Goal: Book appointment/travel/reservation

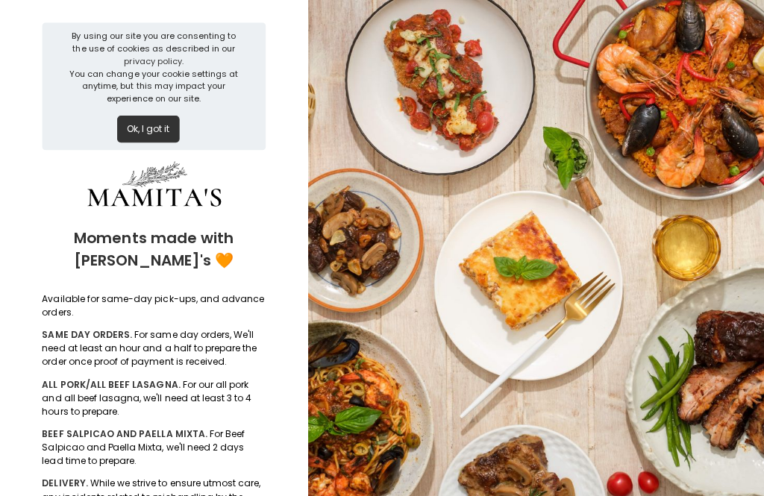
click at [120, 124] on button "Ok, I got it" at bounding box center [147, 128] width 62 height 27
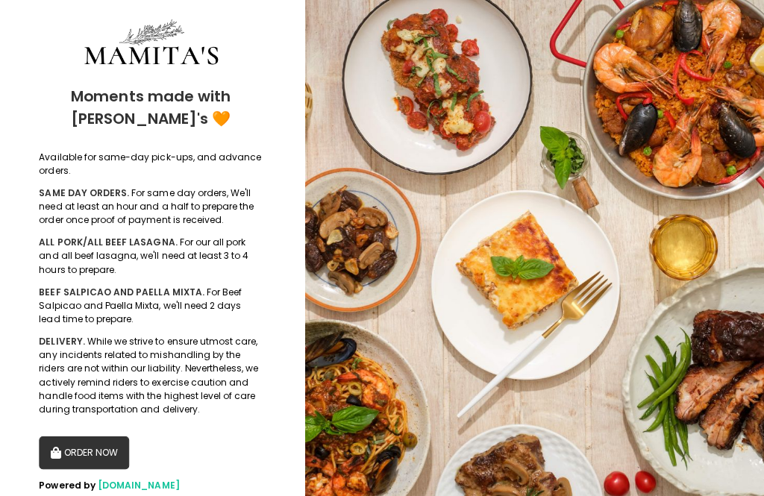
scroll to position [4, 0]
click at [68, 446] on button "ORDER NOW" at bounding box center [87, 450] width 90 height 33
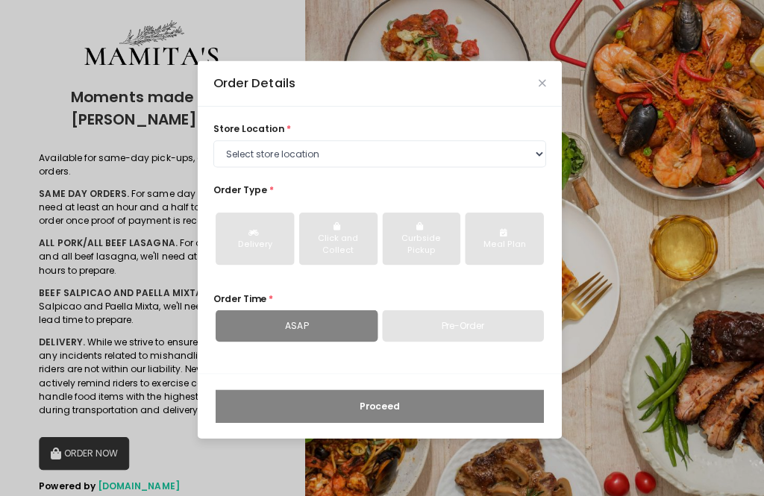
click at [432, 340] on div "Pre-Order" at bounding box center [463, 323] width 161 height 31
click at [421, 340] on div "Pre-Order" at bounding box center [463, 323] width 161 height 31
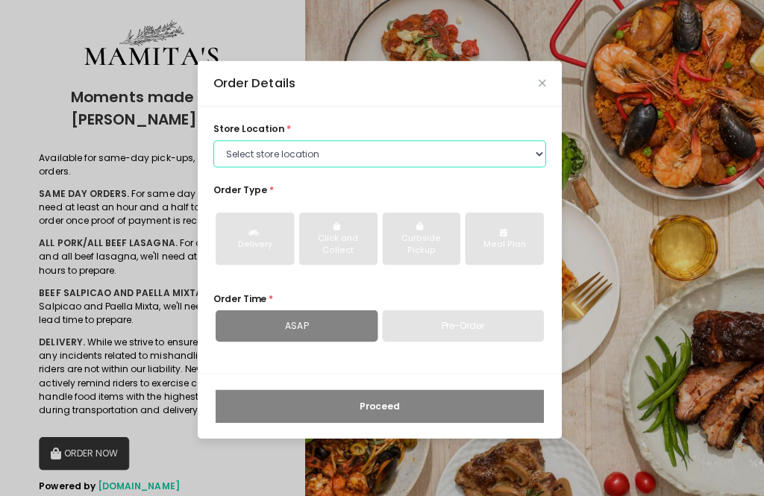
click at [226, 166] on select "Select store location Mamitas PH - [GEOGRAPHIC_DATA] Mamitas PH - [GEOGRAPHIC_D…" at bounding box center [380, 153] width 331 height 27
select select "6602978951b8268a02d72b28"
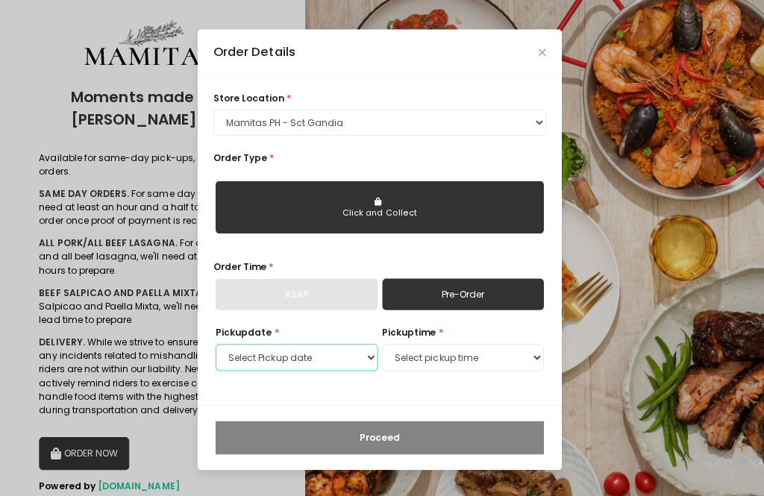
click at [257, 369] on select "Select Pickup date [DATE] [DATE] [DATE] [DATE] [DATE] [DATE] [DATE] [DATE] [DAT…" at bounding box center [297, 355] width 161 height 27
select select "[DATE]"
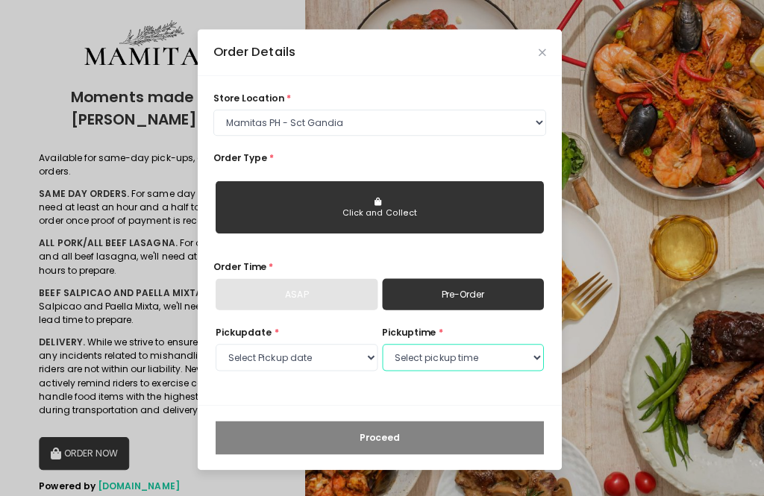
click at [402, 369] on select "Select pickup time 09:00 AM - 09:30 AM 09:30 AM - 10:00 AM 10:00 AM - 10:30 AM …" at bounding box center [463, 355] width 161 height 27
select select "10:30"
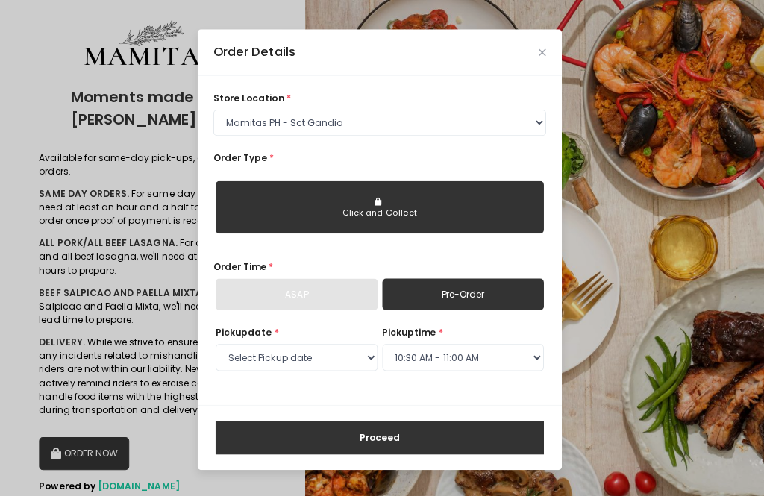
click at [266, 218] on div "Click and Collect" at bounding box center [380, 212] width 307 height 12
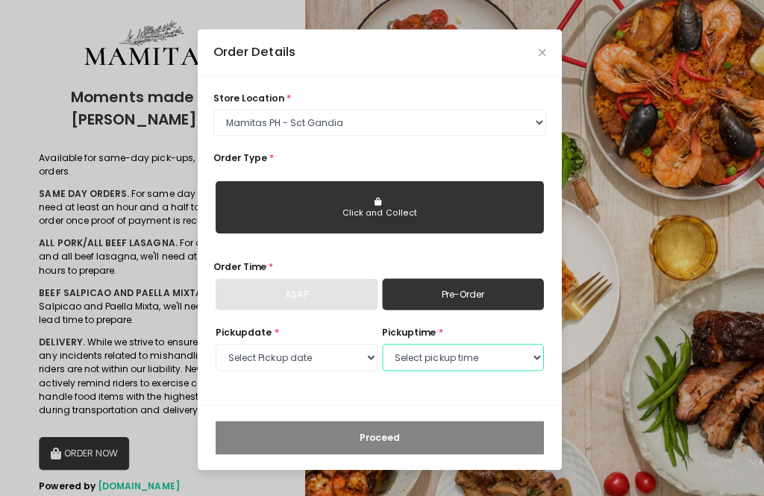
click at [402, 369] on select "Select pickup time 09:00 AM - 09:30 AM 09:30 AM - 10:00 AM 10:00 AM - 10:30 AM …" at bounding box center [463, 355] width 161 height 27
select select "10:30"
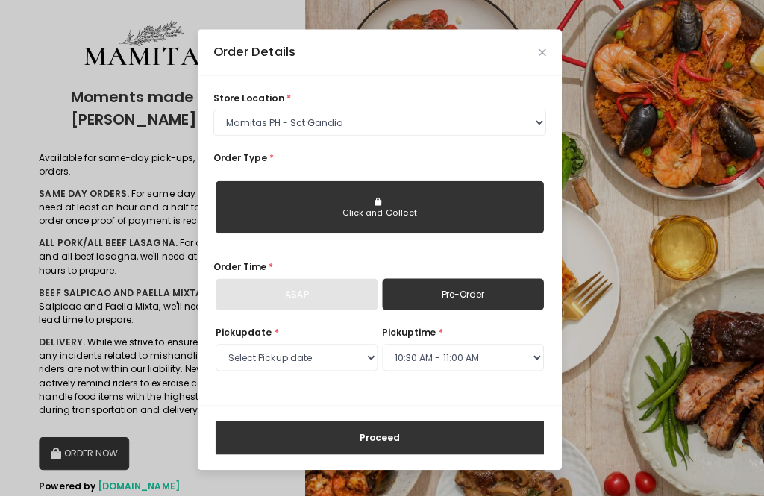
click at [322, 452] on button "Proceed" at bounding box center [380, 435] width 326 height 33
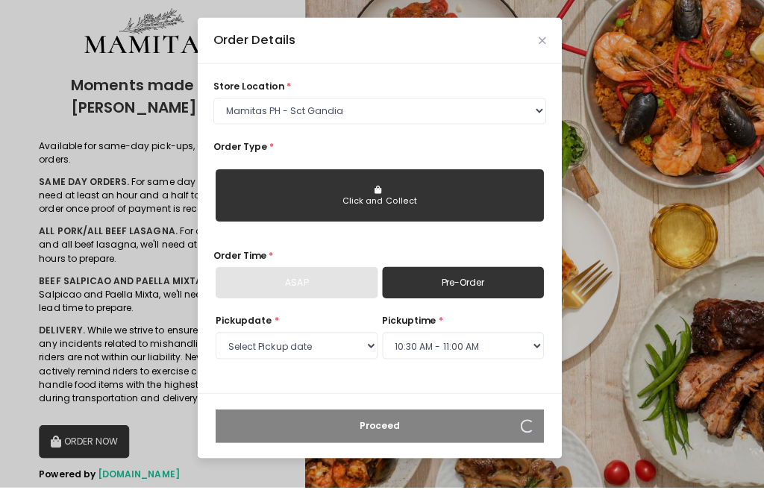
scroll to position [49, 0]
